Goal: Transaction & Acquisition: Purchase product/service

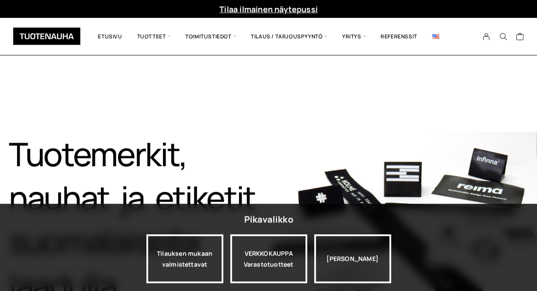
click at [437, 129] on div "Tuotemerkit, nauhat ja etiketit suomalaisella laadulla​ Tutustu tuotteisiin" at bounding box center [268, 241] width 537 height 371
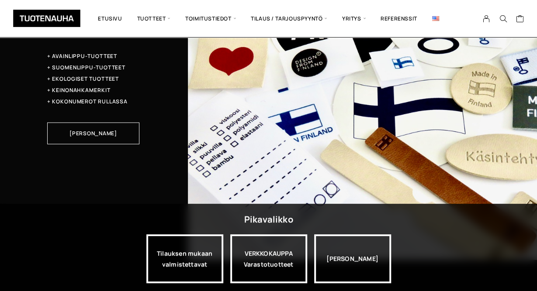
scroll to position [2679, 0]
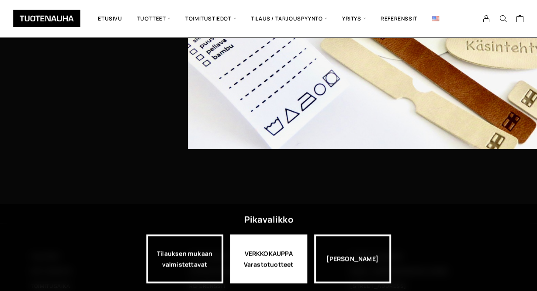
click at [266, 266] on div "VERKKOKAUPPA Varastotuotteet" at bounding box center [268, 259] width 77 height 49
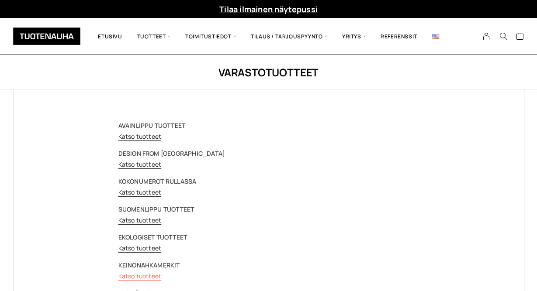
click at [129, 279] on link "Katso tuotteet" at bounding box center [139, 276] width 43 height 8
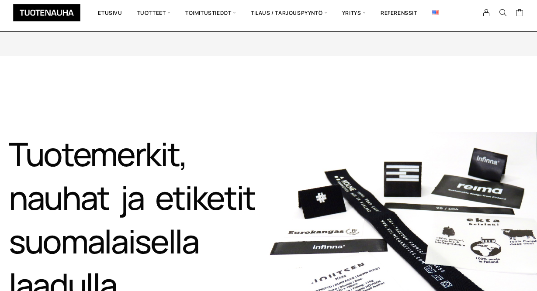
scroll to position [2678, 0]
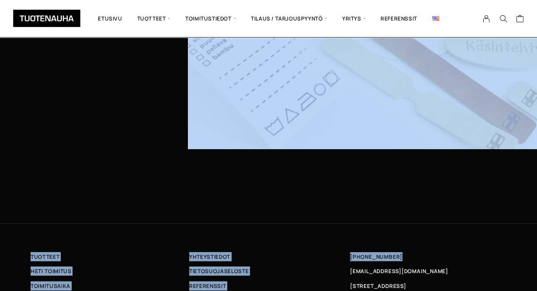
drag, startPoint x: 531, startPoint y: 261, endPoint x: 527, endPoint y: 92, distance: 169.6
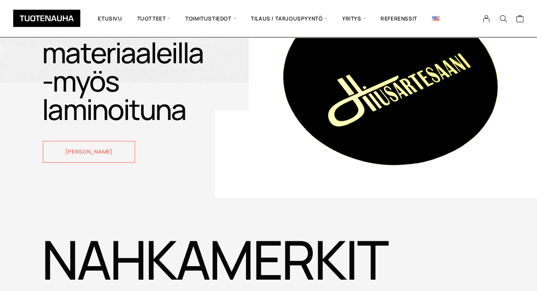
scroll to position [1546, 0]
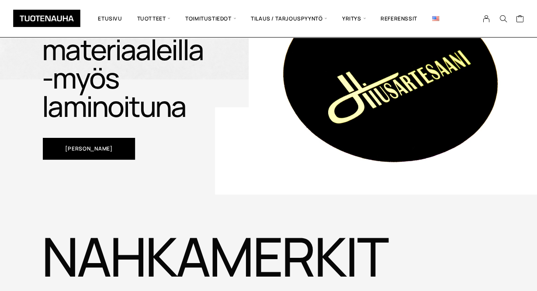
click at [103, 146] on span "Katso tuotteita" at bounding box center [88, 148] width 47 height 5
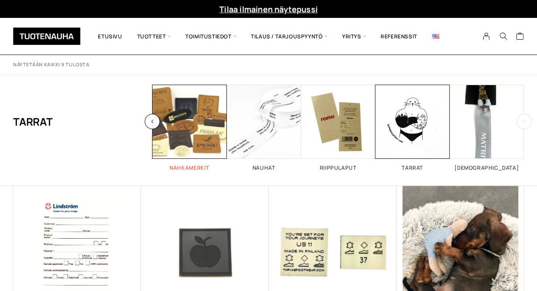
click at [169, 139] on span "Visit product category Nahkamerkit" at bounding box center [189, 122] width 74 height 74
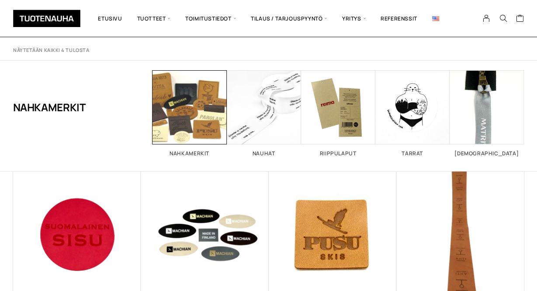
scroll to position [12, 0]
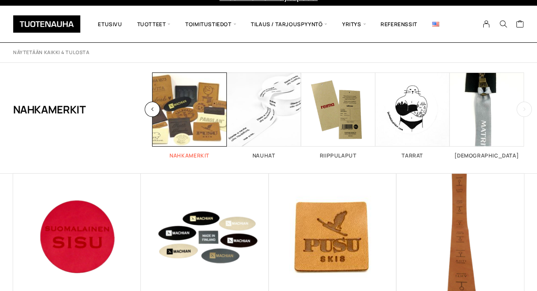
click at [187, 135] on span "Visit product category Nahkamerkit" at bounding box center [189, 110] width 74 height 74
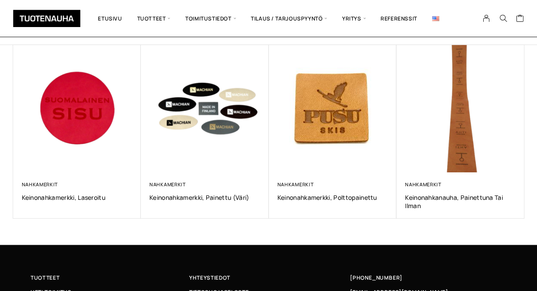
scroll to position [143, 0]
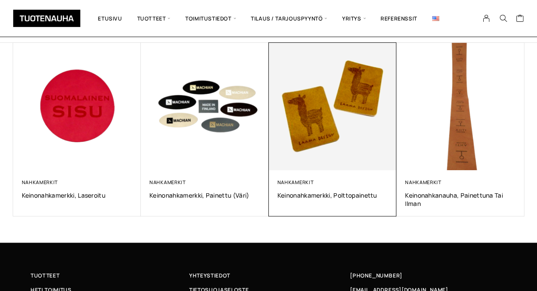
click at [339, 108] on img at bounding box center [332, 106] width 134 height 134
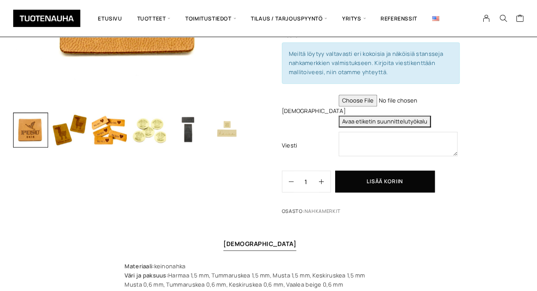
scroll to position [191, 0]
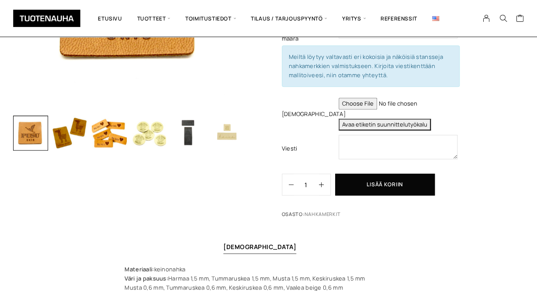
click at [69, 132] on img "button" at bounding box center [69, 133] width 35 height 35
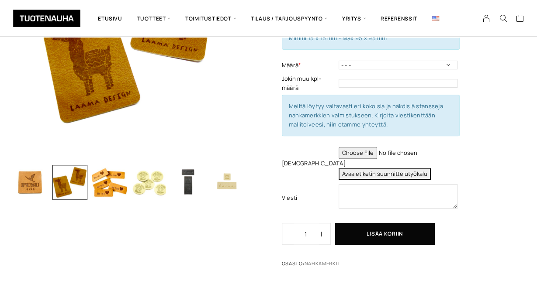
scroll to position [144, 0]
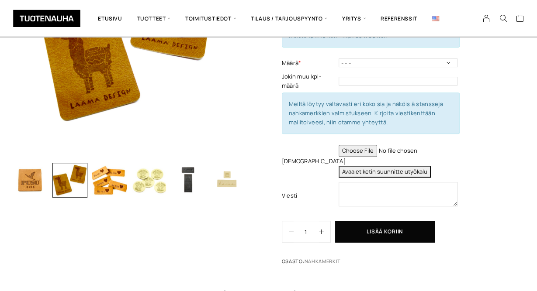
click at [151, 175] on img "button" at bounding box center [148, 180] width 35 height 35
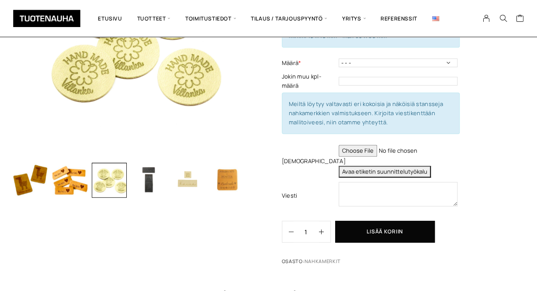
click at [152, 182] on img "button" at bounding box center [148, 180] width 35 height 35
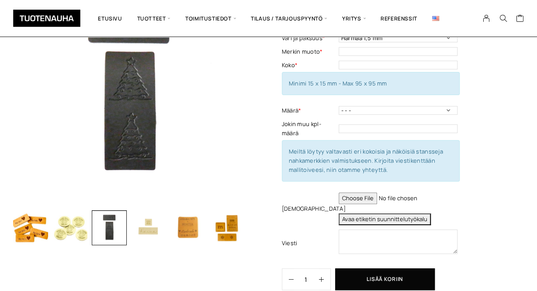
scroll to position [93, 0]
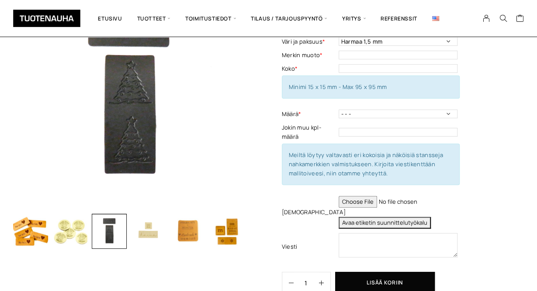
click at [151, 232] on img "button" at bounding box center [148, 231] width 35 height 35
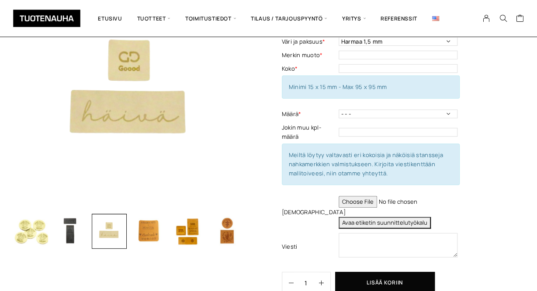
click at [152, 236] on img "button" at bounding box center [148, 231] width 35 height 35
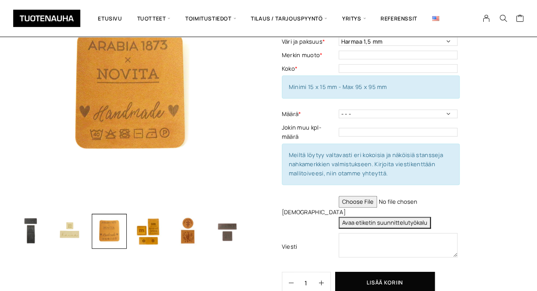
click at [152, 230] on img "button" at bounding box center [148, 231] width 35 height 35
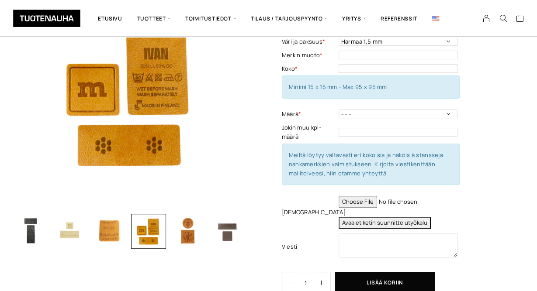
click at [192, 230] on img "button" at bounding box center [187, 231] width 35 height 35
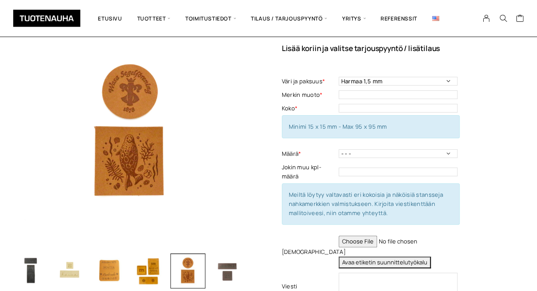
scroll to position [119, 0]
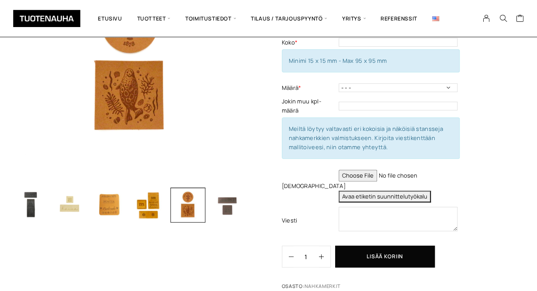
click at [223, 211] on img "button" at bounding box center [227, 205] width 35 height 35
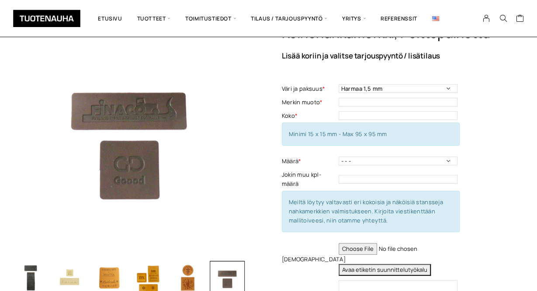
scroll to position [0, 0]
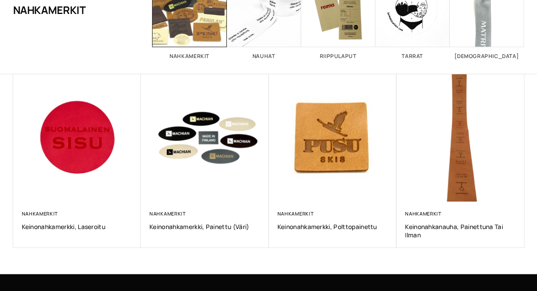
scroll to position [3, 0]
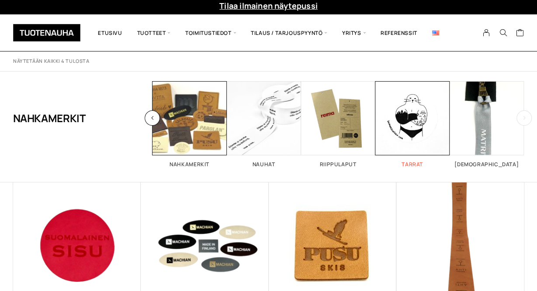
click at [411, 115] on span "Visit product category Tarrat" at bounding box center [412, 118] width 74 height 74
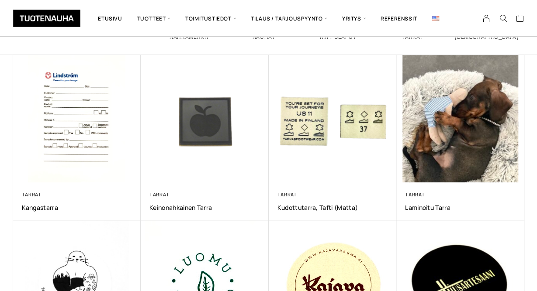
scroll to position [144, 0]
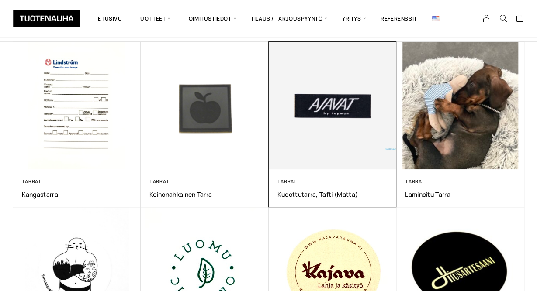
click at [347, 113] on img at bounding box center [332, 105] width 134 height 134
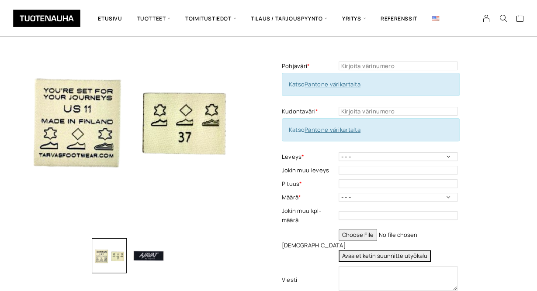
scroll to position [65, 0]
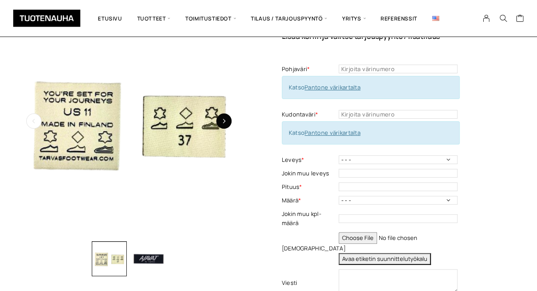
click at [224, 122] on icon "button" at bounding box center [224, 121] width 5 height 5
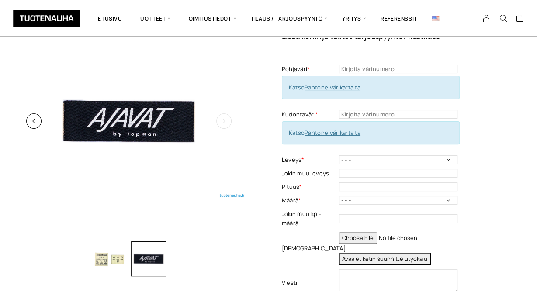
click at [223, 123] on icon "button" at bounding box center [224, 121] width 5 height 5
click at [32, 126] on button "button" at bounding box center [33, 121] width 15 height 15
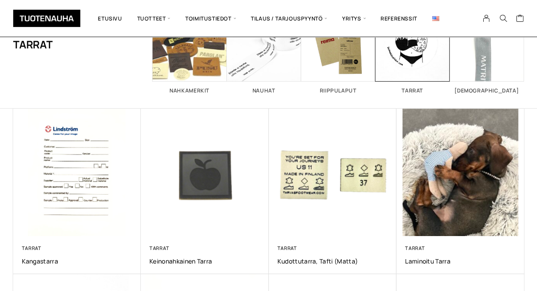
scroll to position [98, 0]
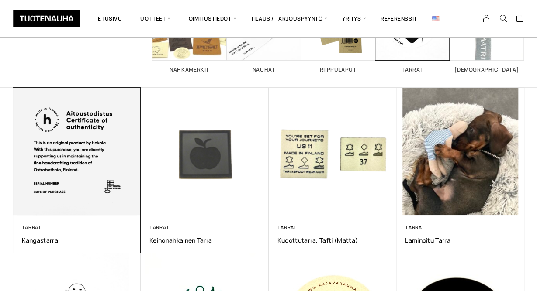
click at [72, 146] on img at bounding box center [77, 151] width 134 height 134
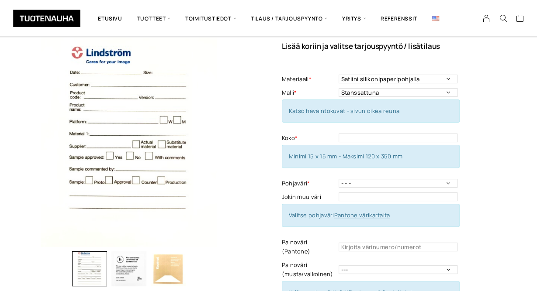
scroll to position [51, 0]
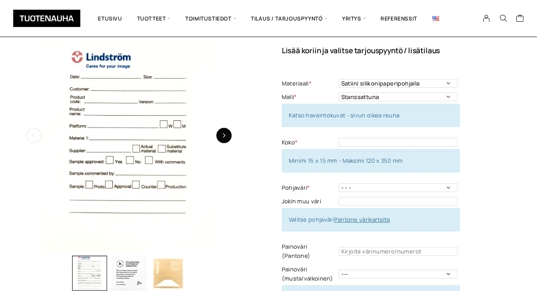
click at [223, 137] on icon "button" at bounding box center [224, 135] width 5 height 5
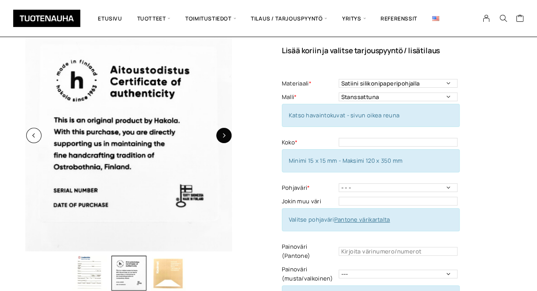
click at [223, 137] on icon "button" at bounding box center [224, 135] width 5 height 5
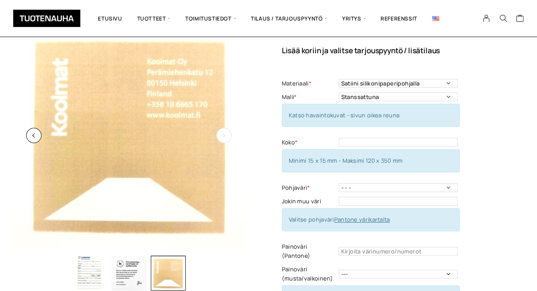
click at [223, 137] on icon "button" at bounding box center [224, 135] width 5 height 5
click at [339, 79] on select "Satiini silikonipaperipohjalla" at bounding box center [398, 83] width 119 height 9
click at [428, 85] on select "Satiini silikonipaperipohjalla" at bounding box center [398, 83] width 119 height 9
click at [339, 93] on select "Stanssattuna Irrotushalkiolla" at bounding box center [398, 97] width 119 height 9
click at [429, 100] on select "Stanssattuna Irrotushalkiolla" at bounding box center [398, 97] width 119 height 9
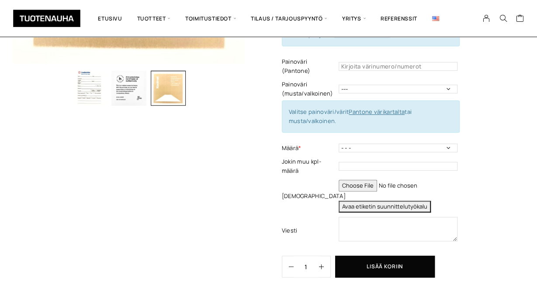
scroll to position [0, 0]
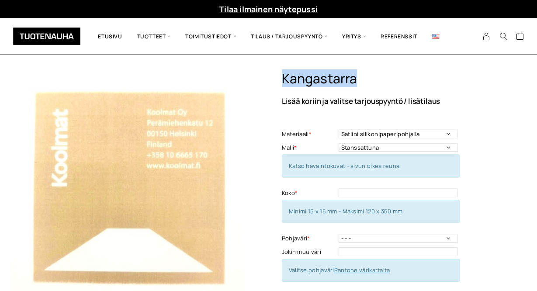
drag, startPoint x: 281, startPoint y: 81, endPoint x: 381, endPoint y: 81, distance: 100.5
copy h1 "Kangastarra"
click at [411, 52] on div "Etusivu Tuotteet Kaikki Etiketit Nauhat Ekologinen vaihtoehto Tarrat Nahkamerki…" at bounding box center [268, 36] width 511 height 37
